Goal: Transaction & Acquisition: Download file/media

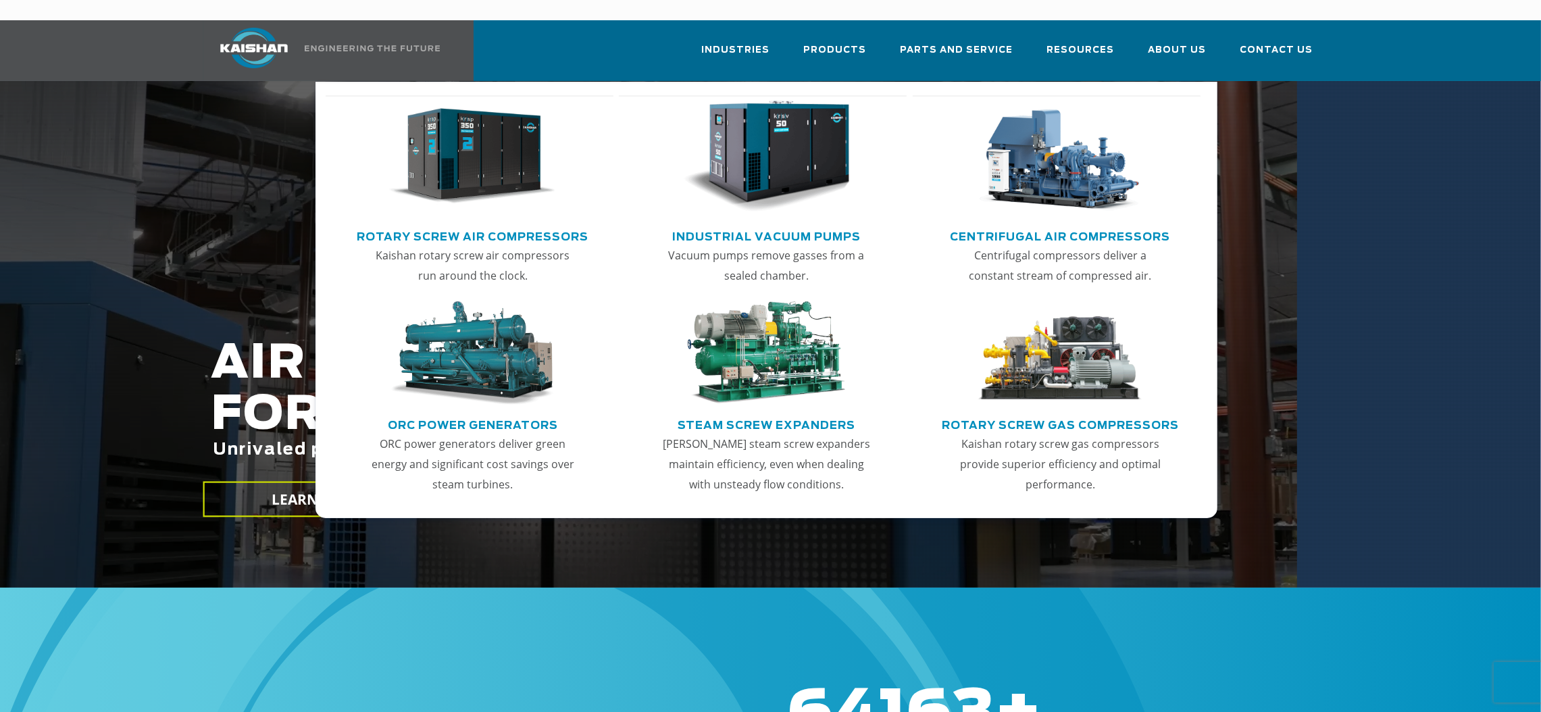
click at [475, 225] on link "Rotary Screw Air Compressors" at bounding box center [473, 235] width 232 height 20
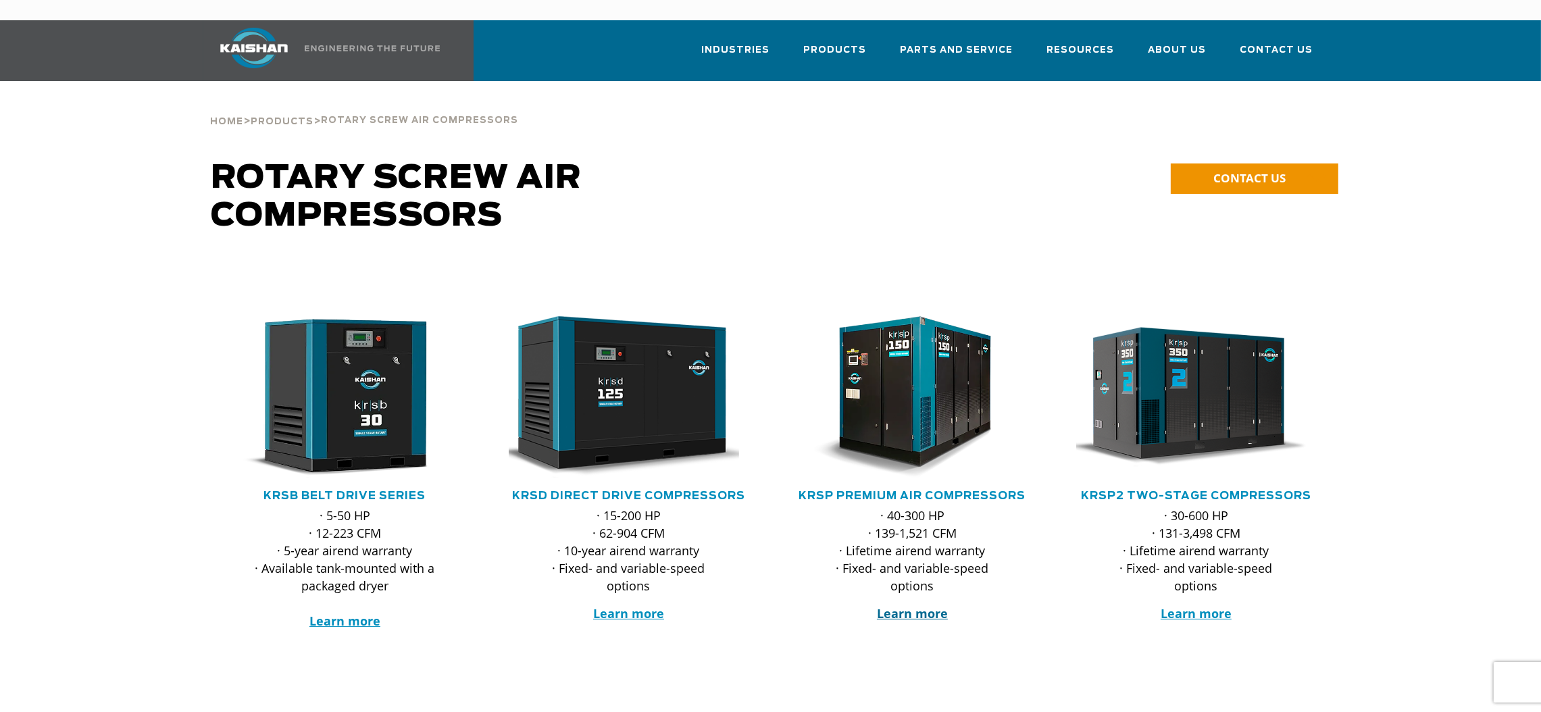
click at [905, 605] on strong "Learn more" at bounding box center [912, 613] width 71 height 16
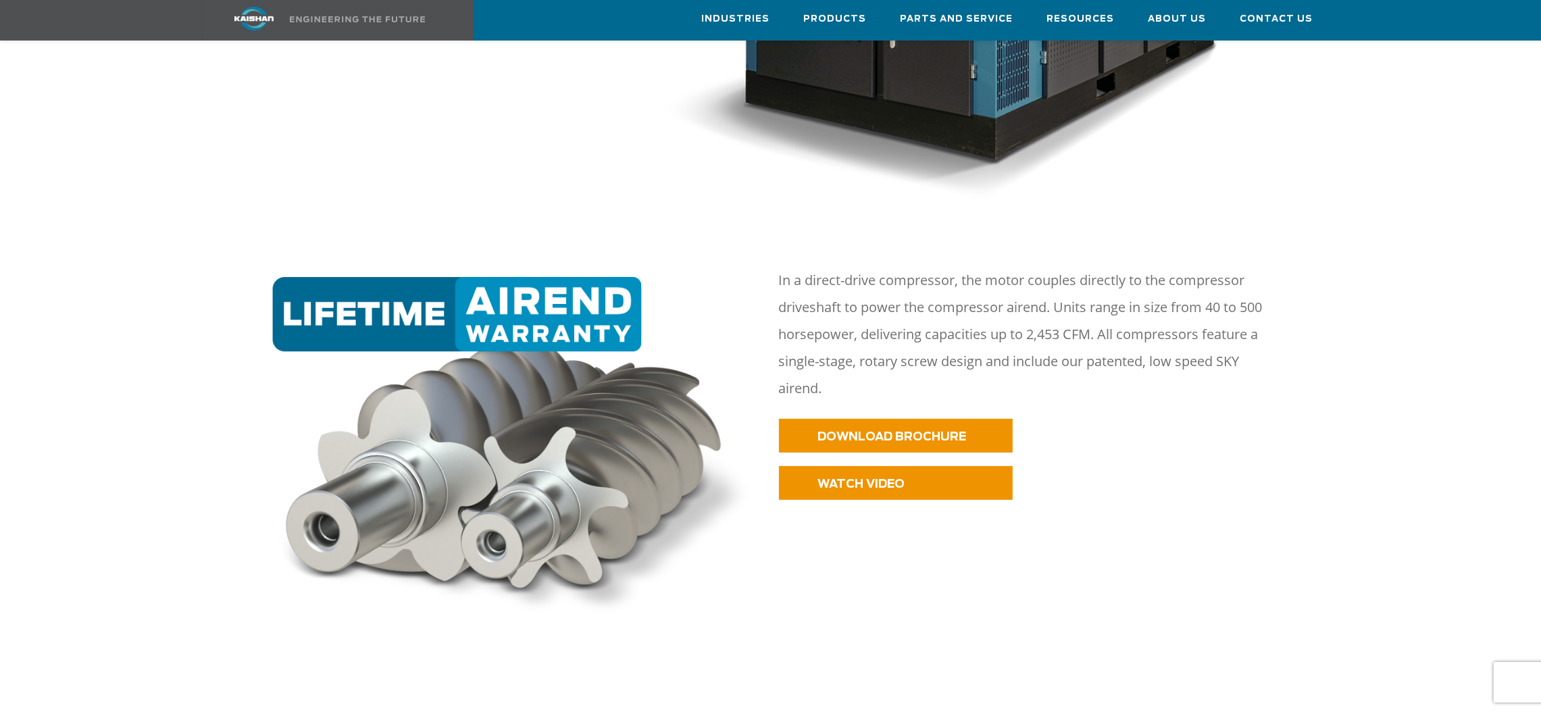
scroll to position [607, 0]
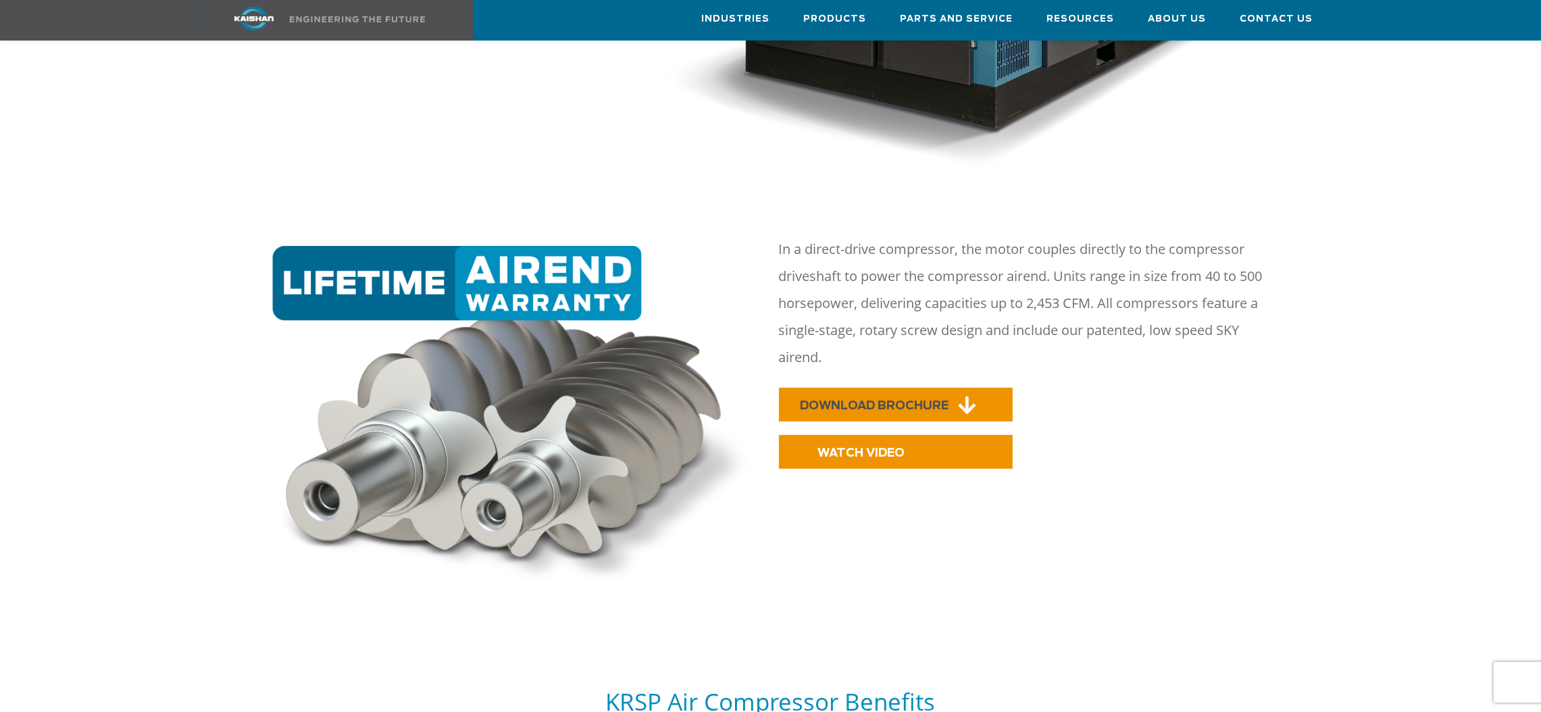
click at [880, 400] on span "DOWNLOAD BROCHURE" at bounding box center [875, 405] width 149 height 11
